Goal: Communication & Community: Connect with others

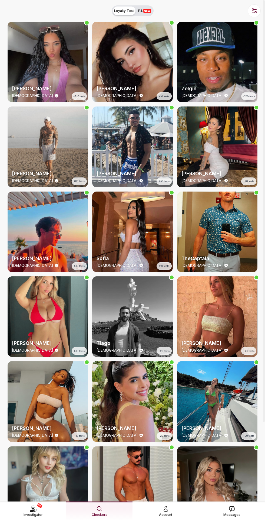
click at [232, 514] on link "Messages" at bounding box center [232, 510] width 66 height 19
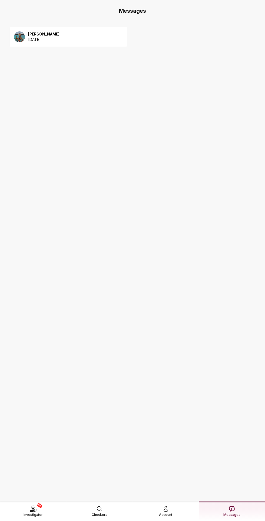
click at [89, 32] on div "[PERSON_NAME] [DATE]" at bounding box center [68, 36] width 117 height 19
